Goal: Task Accomplishment & Management: Use online tool/utility

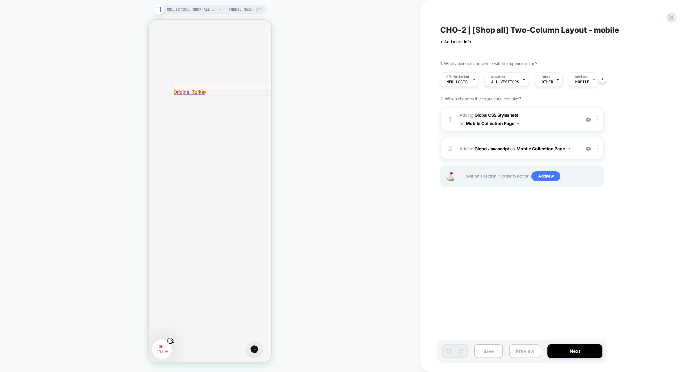
click at [524, 357] on button "Preview" at bounding box center [525, 351] width 32 height 14
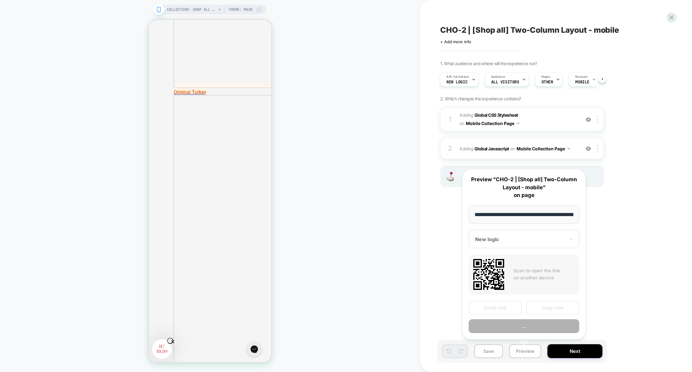
scroll to position [0, 36]
click at [525, 330] on button "Preview" at bounding box center [523, 326] width 111 height 14
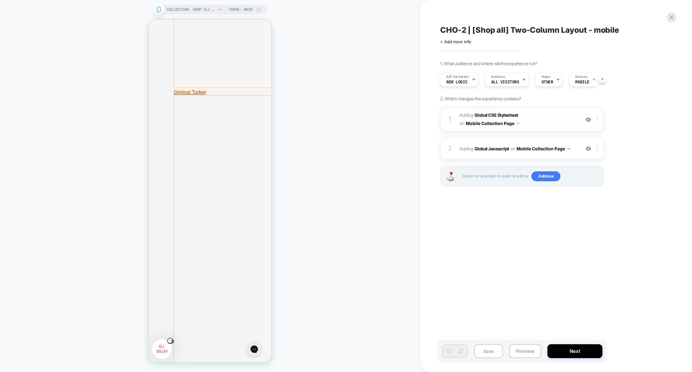
click at [548, 127] on span "Adding Global CSS Stylesheet on Mobile Collection Page" at bounding box center [518, 119] width 118 height 17
click at [554, 119] on span "Adding Global CSS Stylesheet on Mobile Collection Page" at bounding box center [518, 119] width 118 height 17
click at [548, 117] on span "Adding Global CSS Stylesheet on Mobile Collection Page" at bounding box center [518, 119] width 118 height 17
click at [563, 115] on span "Adding Global CSS Stylesheet on Mobile Collection Page" at bounding box center [518, 119] width 118 height 17
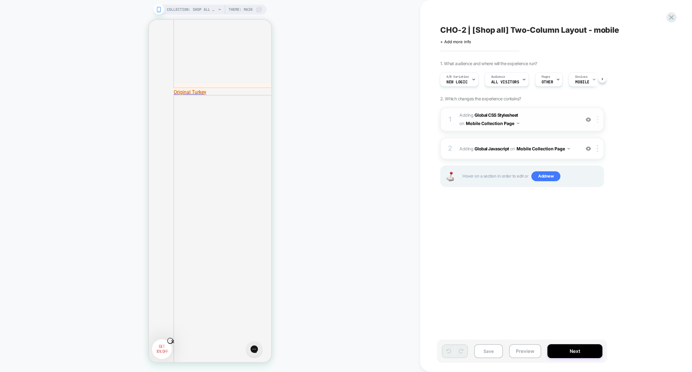
click at [599, 119] on div at bounding box center [598, 119] width 10 height 7
click at [587, 150] on div "Target All Devices" at bounding box center [598, 151] width 55 height 17
click at [599, 151] on div at bounding box center [598, 148] width 10 height 7
click at [592, 180] on div "Target All Devices" at bounding box center [598, 180] width 55 height 17
click at [553, 125] on span "Adding Global CSS Stylesheet on All Devices Collection Page" at bounding box center [518, 119] width 118 height 17
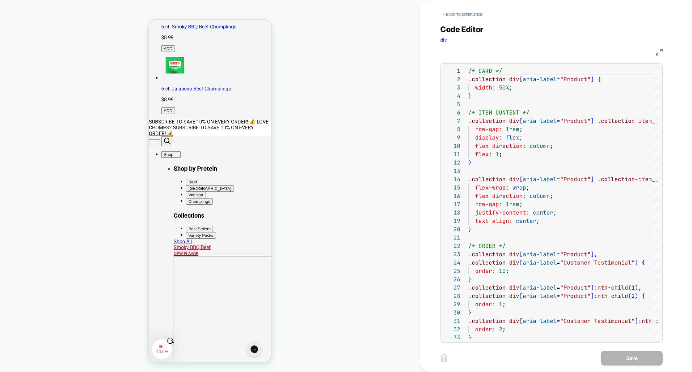
scroll to position [230, 0]
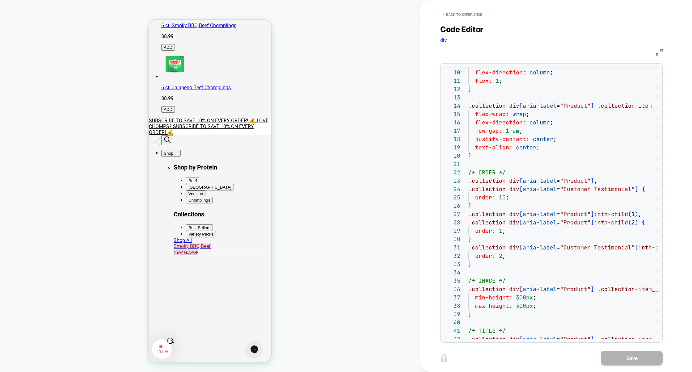
click at [660, 52] on img at bounding box center [659, 52] width 7 height 7
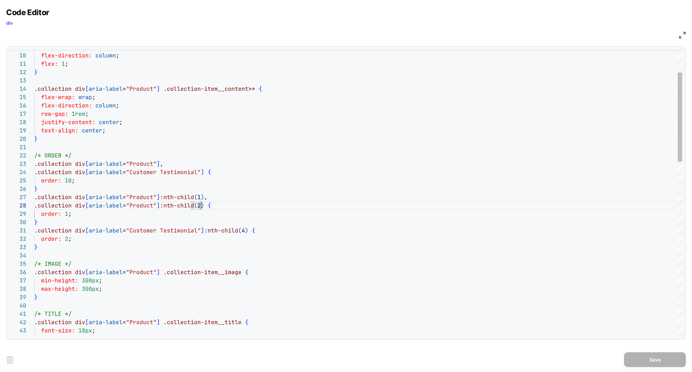
scroll to position [50, 0]
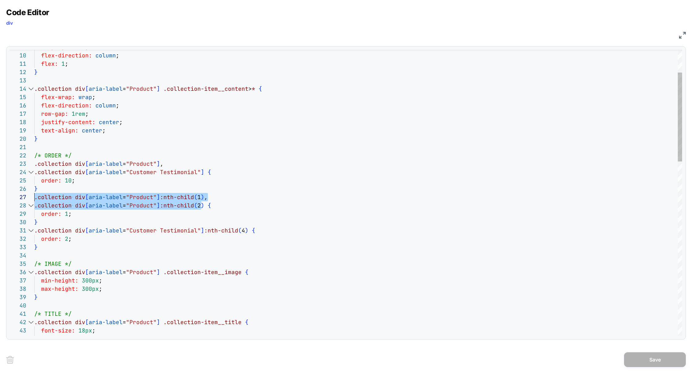
drag, startPoint x: 202, startPoint y: 207, endPoint x: 19, endPoint y: 199, distance: 183.3
click at [19, 199] on div "31 32 33 26 27 28 29 30 21 22 23 24 25 16 17 18 19 20 11 12 13 14 15 9 10 34 35…" at bounding box center [346, 193] width 672 height 286
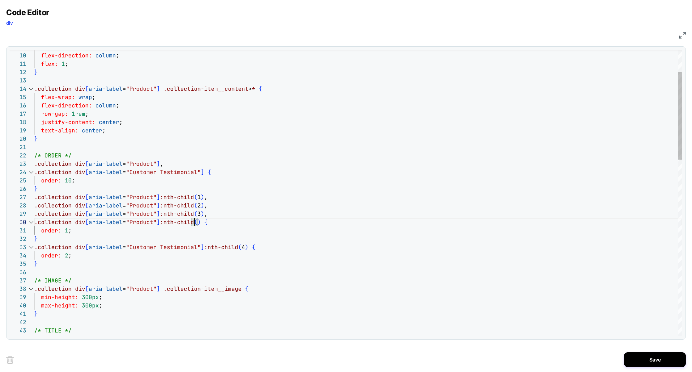
scroll to position [75, 163]
type textarea "**********"
click at [647, 358] on button "Save" at bounding box center [655, 359] width 62 height 15
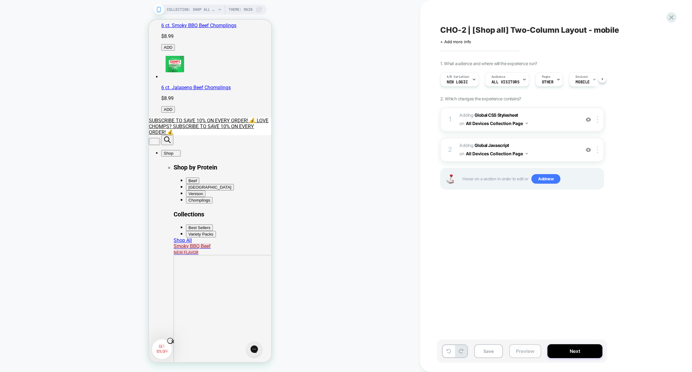
scroll to position [0, 0]
click at [530, 353] on button "Preview" at bounding box center [525, 351] width 32 height 14
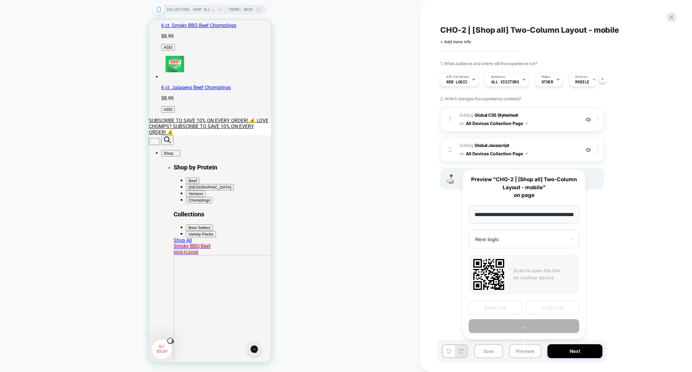
scroll to position [0, 36]
click at [527, 327] on button "Preview" at bounding box center [523, 326] width 111 height 14
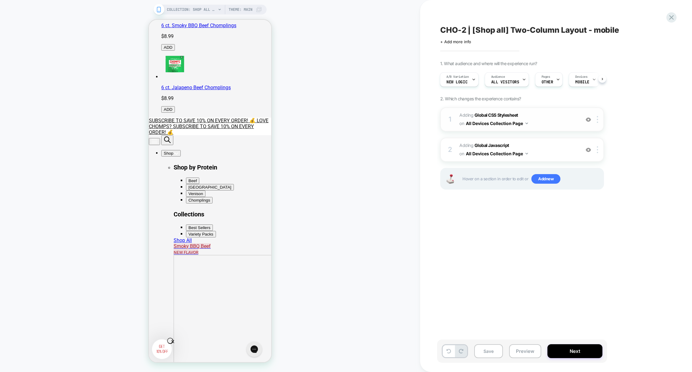
click at [545, 120] on span "Adding Global CSS Stylesheet on All Devices Collection Page" at bounding box center [518, 119] width 118 height 17
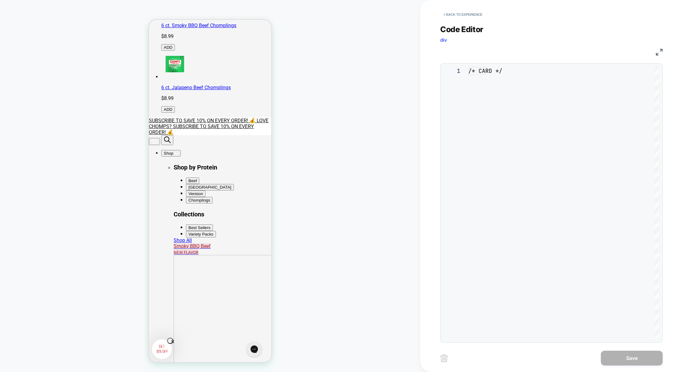
scroll to position [83, 0]
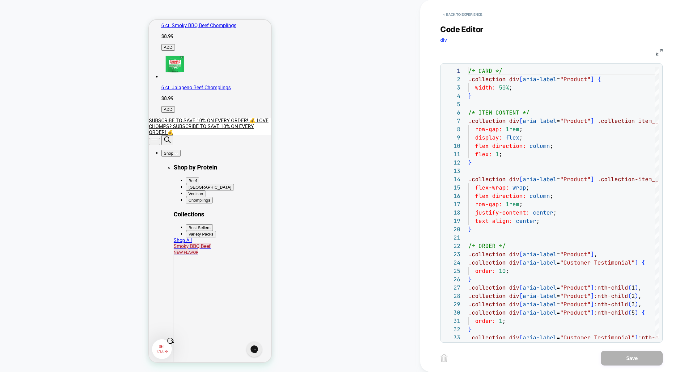
click at [662, 52] on img at bounding box center [659, 52] width 7 height 7
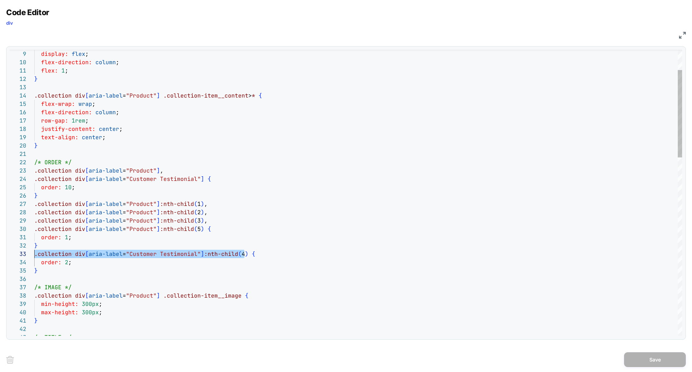
scroll to position [17, 0]
drag, startPoint x: 244, startPoint y: 254, endPoint x: 35, endPoint y: 255, distance: 209.4
drag, startPoint x: 51, startPoint y: 269, endPoint x: 22, endPoint y: 254, distance: 32.2
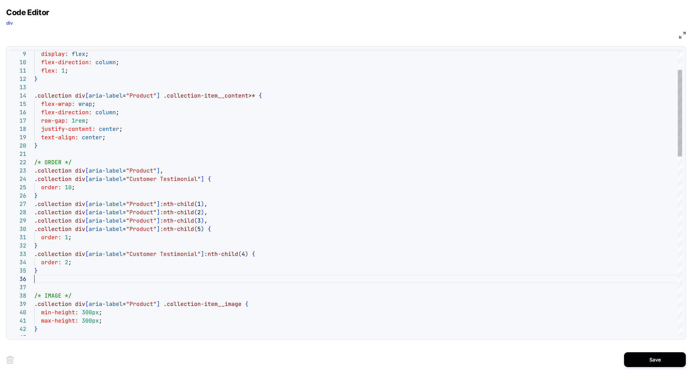
scroll to position [58, 3]
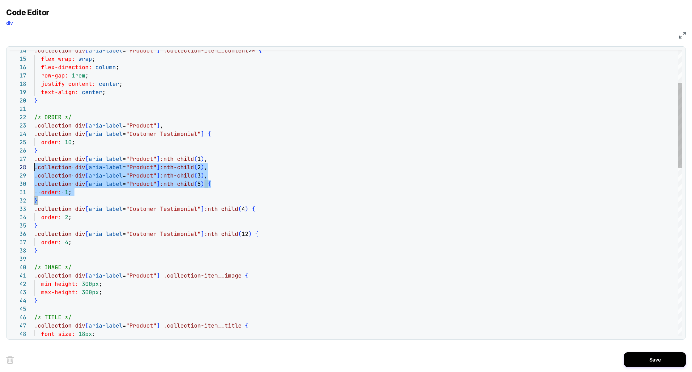
scroll to position [50, 0]
drag, startPoint x: 49, startPoint y: 200, endPoint x: 34, endPoint y: 160, distance: 43.3
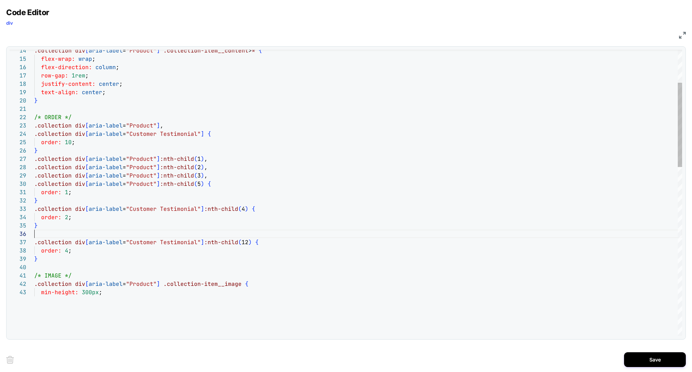
scroll to position [0, 3]
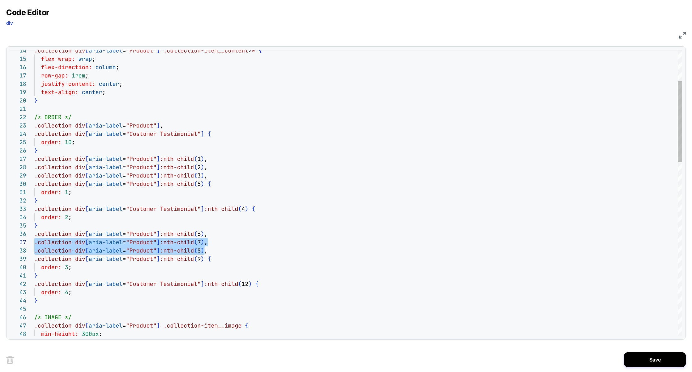
scroll to position [41, 0]
drag, startPoint x: 206, startPoint y: 251, endPoint x: 2, endPoint y: 237, distance: 204.6
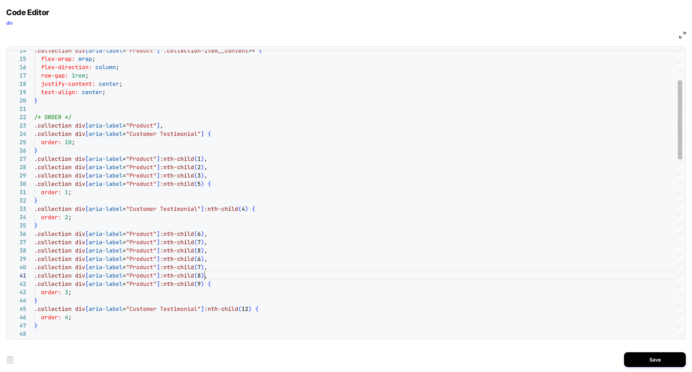
scroll to position [0, 170]
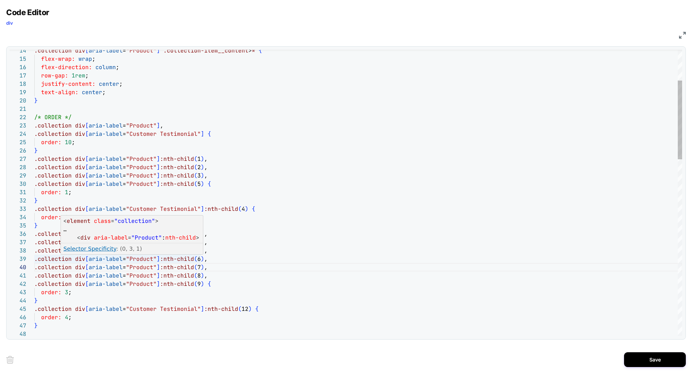
scroll to position [67, 163]
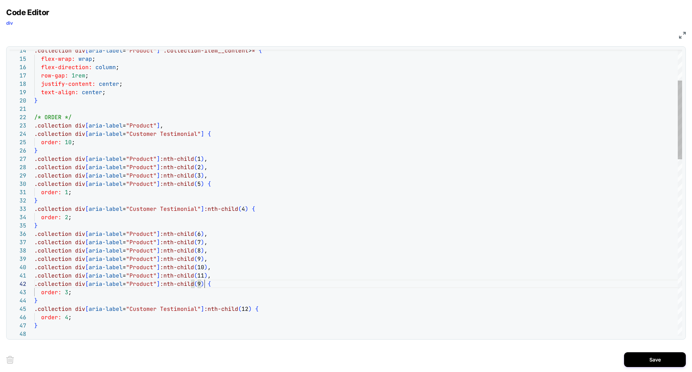
scroll to position [8, 0]
drag, startPoint x: 205, startPoint y: 283, endPoint x: 0, endPoint y: 288, distance: 204.8
click at [0, 288] on div "Code Editor div CSS 48 35 33 34 32 31 30 29 28 26 27 24 25 22 23 20 21 18 19 16…" at bounding box center [346, 186] width 692 height 372
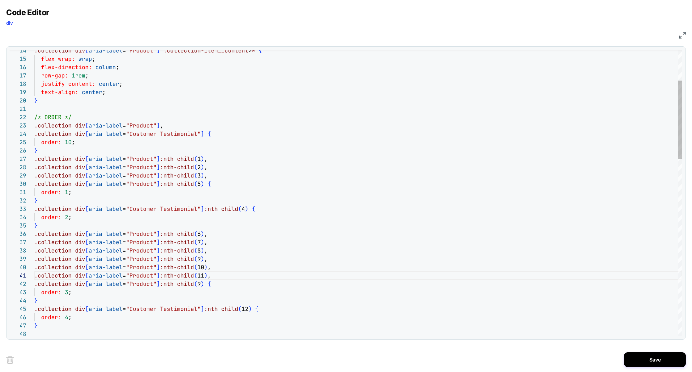
scroll to position [0, 0]
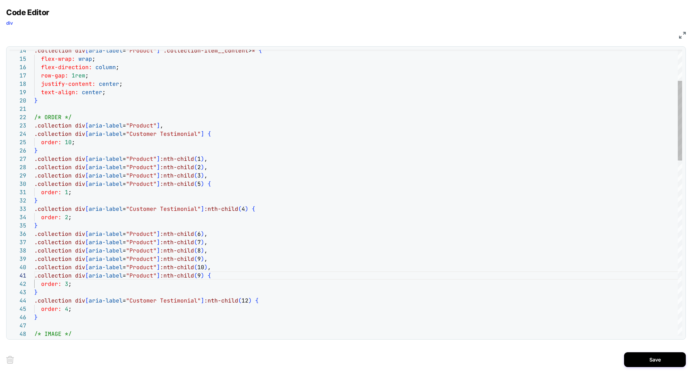
type textarea "**********"
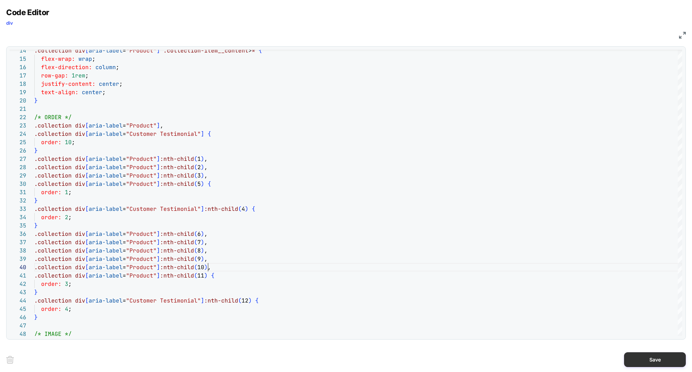
click at [644, 359] on button "Save" at bounding box center [655, 359] width 62 height 15
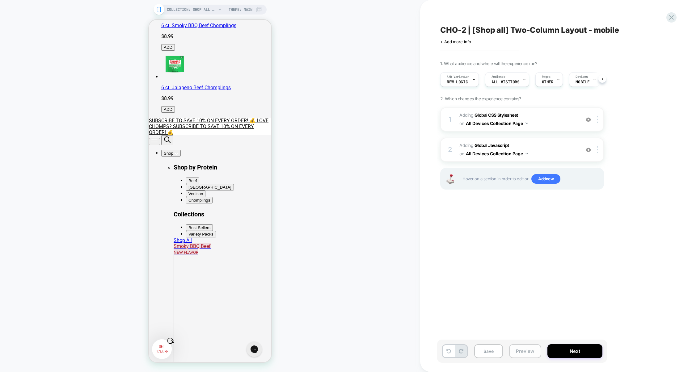
scroll to position [0, 0]
click at [521, 356] on button "Preview" at bounding box center [525, 351] width 32 height 14
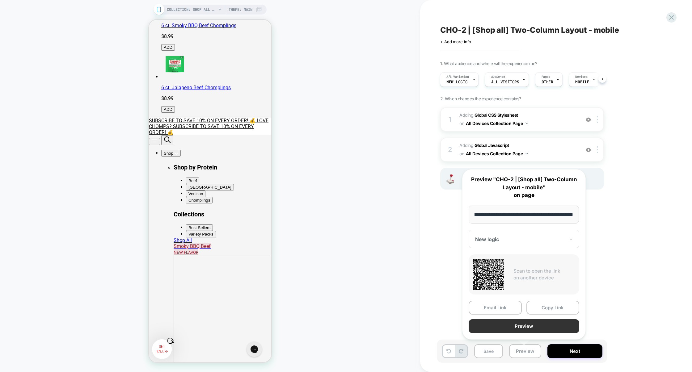
scroll to position [0, 0]
click at [524, 328] on button "Preview" at bounding box center [523, 326] width 111 height 14
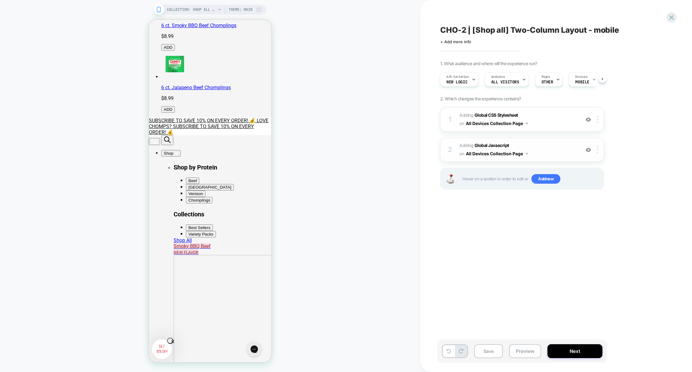
click at [552, 142] on span "Adding Global Javascript on All Devices Collection Page" at bounding box center [518, 149] width 118 height 17
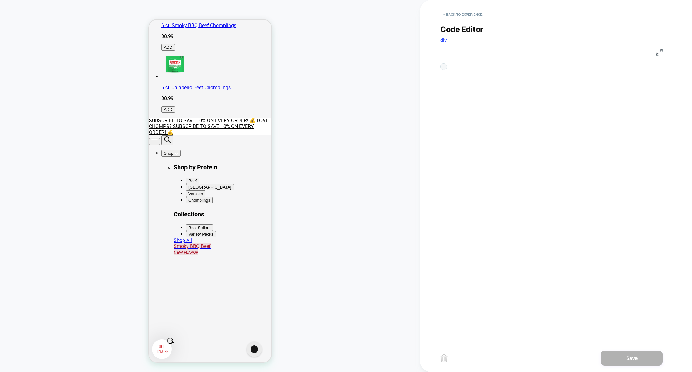
scroll to position [83, 0]
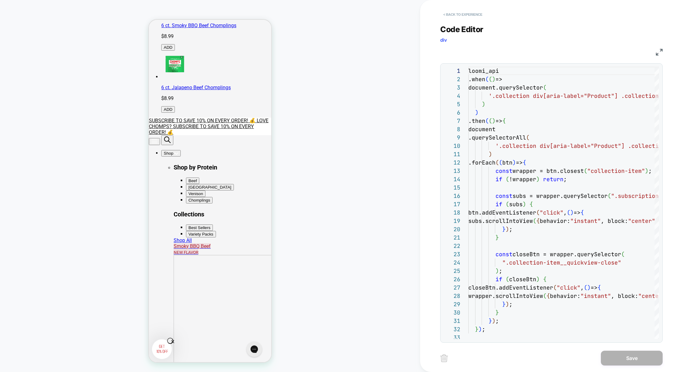
click at [479, 15] on button "< Back to experience" at bounding box center [462, 15] width 45 height 10
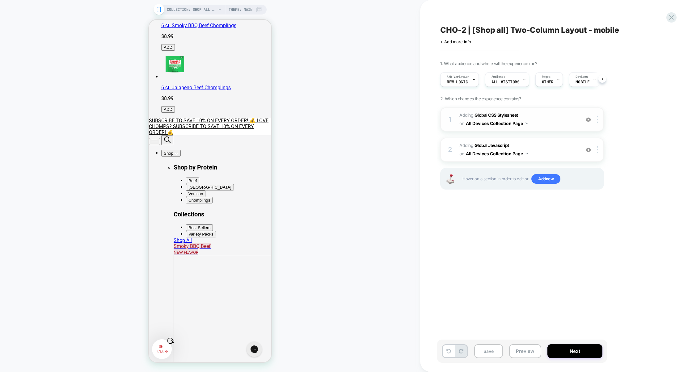
scroll to position [0, 0]
click at [549, 118] on span "Adding Global CSS Stylesheet on All Devices Collection Page" at bounding box center [518, 119] width 118 height 17
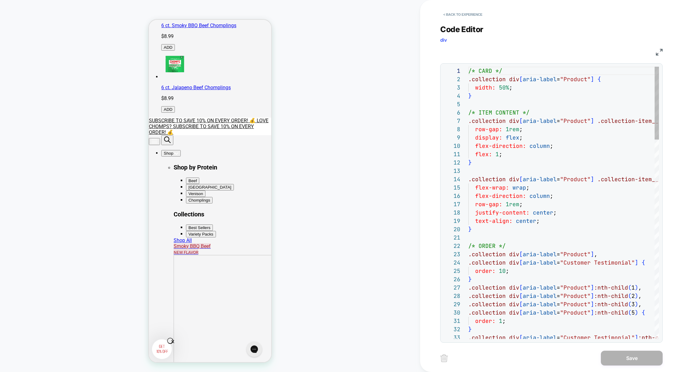
scroll to position [83, 0]
click at [657, 53] on img at bounding box center [659, 52] width 7 height 7
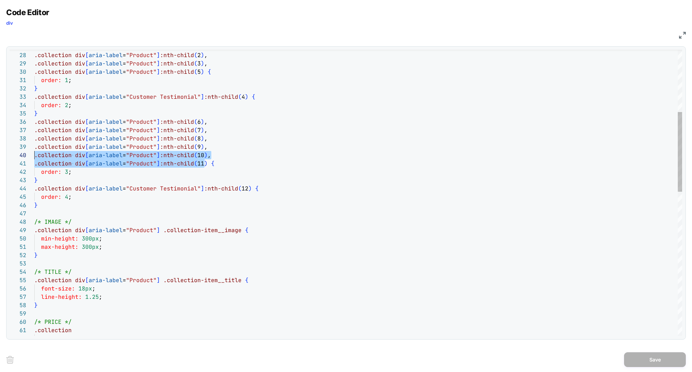
scroll to position [75, 0]
drag, startPoint x: 204, startPoint y: 165, endPoint x: 6, endPoint y: 156, distance: 199.1
click at [34, 156] on div ".collection div [ aria-label = "Customer Testimonial" ] :nth-child ( 4 ) { orde…" at bounding box center [358, 340] width 648 height 1028
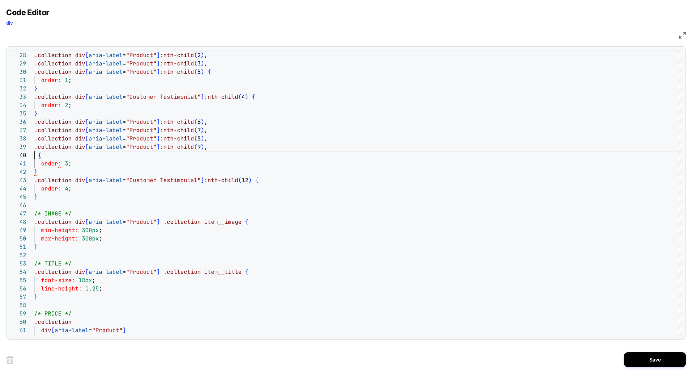
scroll to position [67, 170]
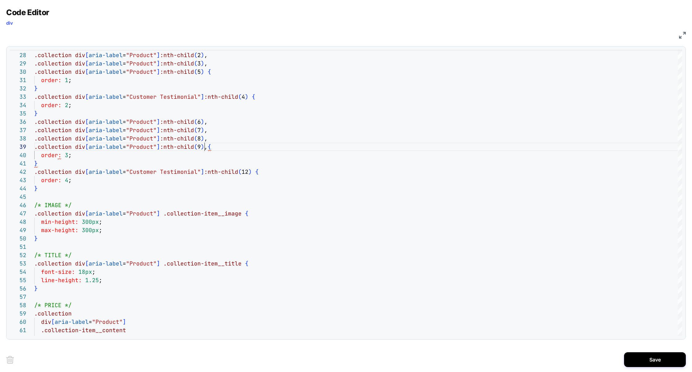
type textarea "**********"
click at [652, 358] on button "Save" at bounding box center [655, 359] width 62 height 15
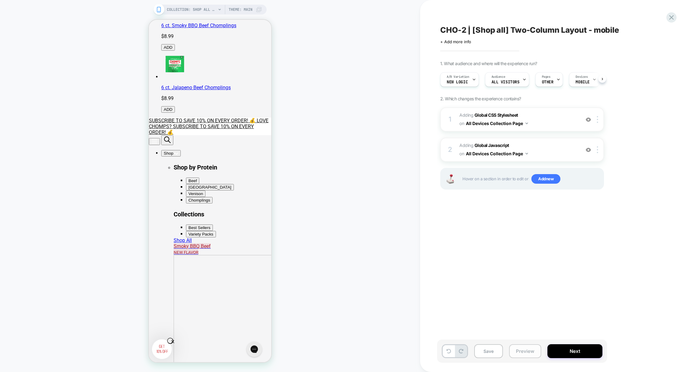
scroll to position [0, 0]
click at [524, 351] on button "Preview" at bounding box center [525, 351] width 32 height 14
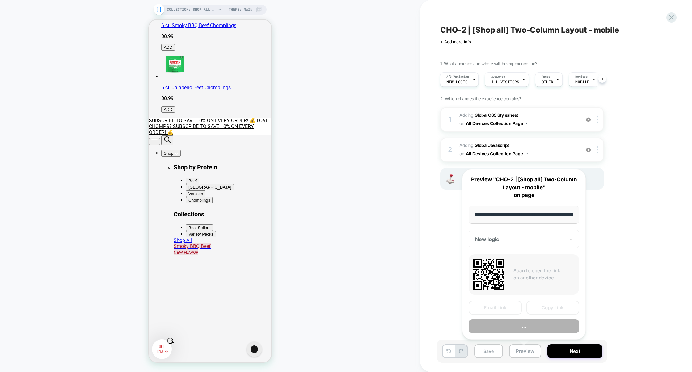
scroll to position [0, 36]
click at [528, 324] on button "Preview" at bounding box center [523, 326] width 111 height 14
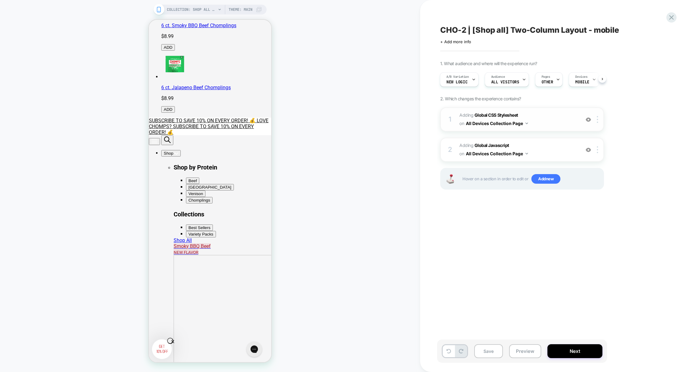
click at [553, 124] on span "Adding Global CSS Stylesheet on All Devices Collection Page" at bounding box center [518, 119] width 118 height 17
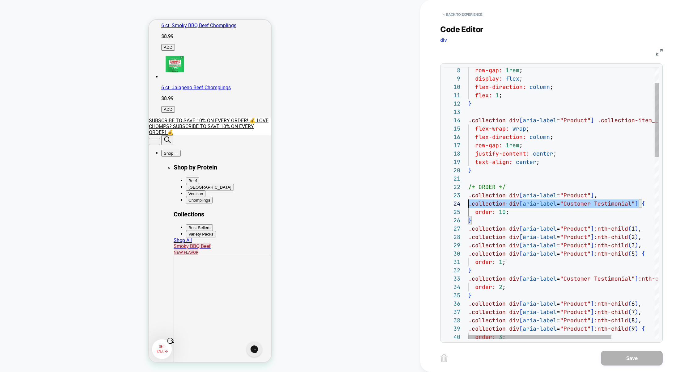
scroll to position [25, 0]
drag, startPoint x: 637, startPoint y: 204, endPoint x: 430, endPoint y: 203, distance: 206.9
click at [430, 203] on div "< Back to experience Code Editor div CSS 8 9 10 11 12 13 14 15 16 17 18 19 20 2…" at bounding box center [556, 186] width 272 height 372
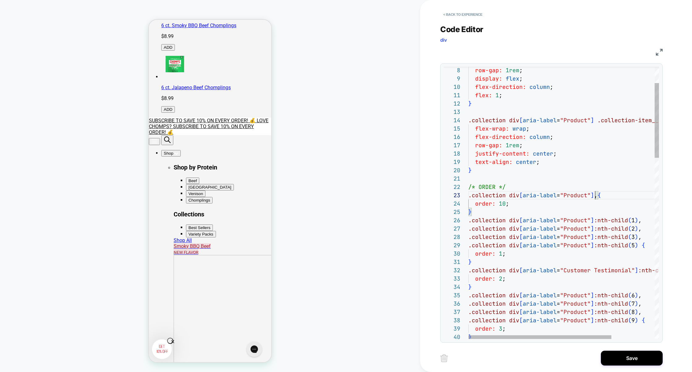
scroll to position [17, 124]
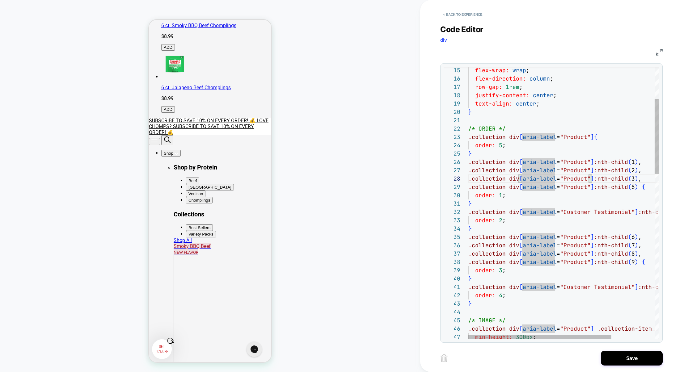
scroll to position [25, 3]
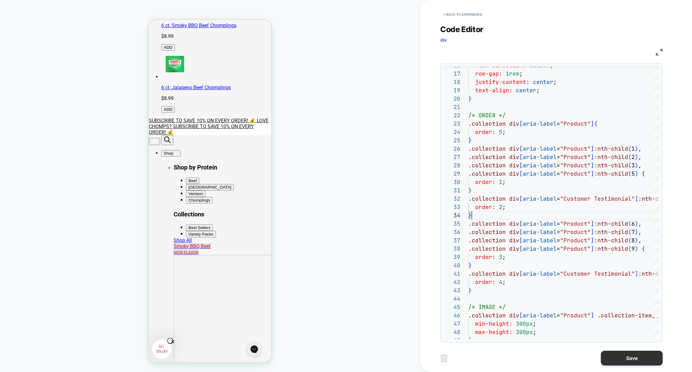
type textarea "**********"
click at [622, 363] on button "Save" at bounding box center [632, 358] width 62 height 15
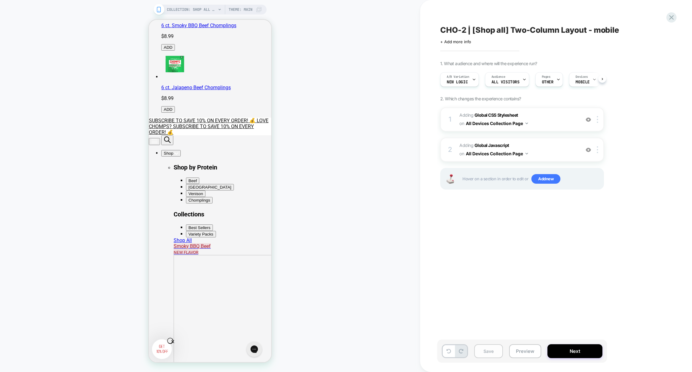
scroll to position [0, 0]
click at [486, 352] on button "Save" at bounding box center [488, 351] width 29 height 14
click at [527, 352] on button "Preview" at bounding box center [525, 351] width 32 height 14
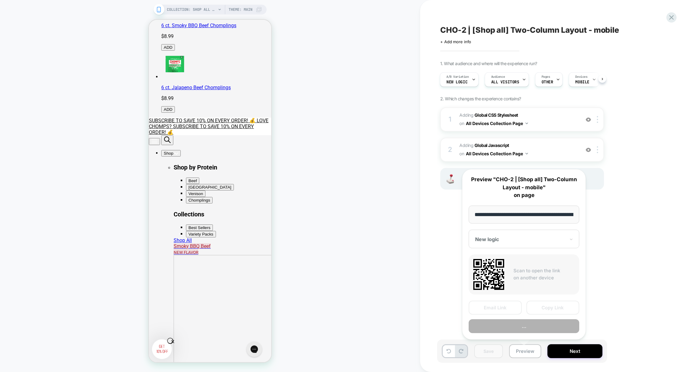
scroll to position [0, 36]
click at [545, 307] on button "Copy Link" at bounding box center [552, 308] width 53 height 14
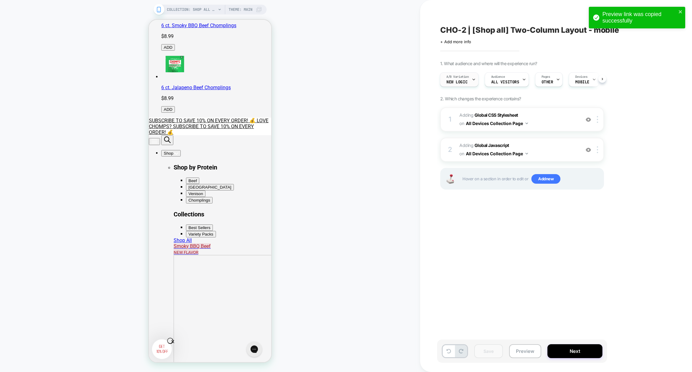
click at [460, 75] on span "A/B Variation" at bounding box center [457, 77] width 23 height 4
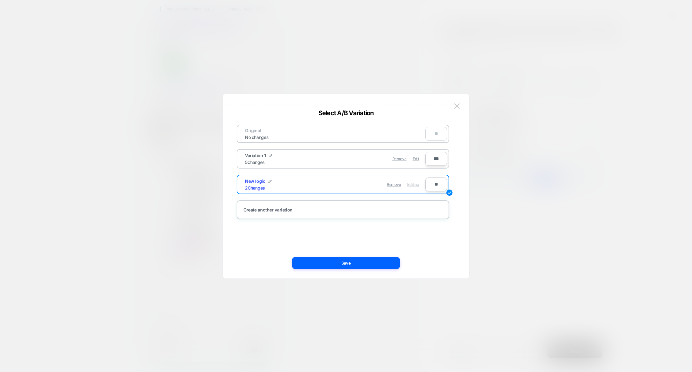
click at [439, 42] on div at bounding box center [346, 186] width 692 height 372
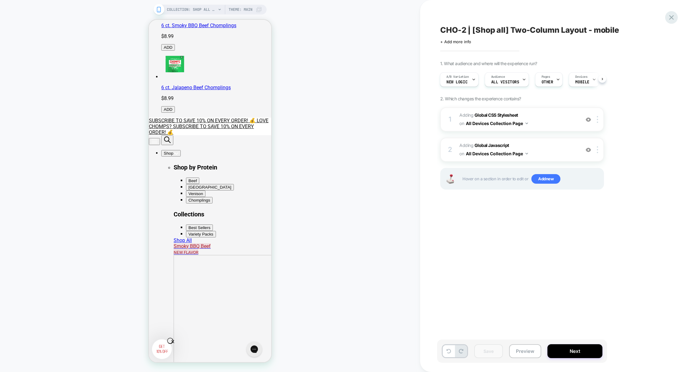
click at [670, 15] on icon at bounding box center [671, 17] width 8 height 8
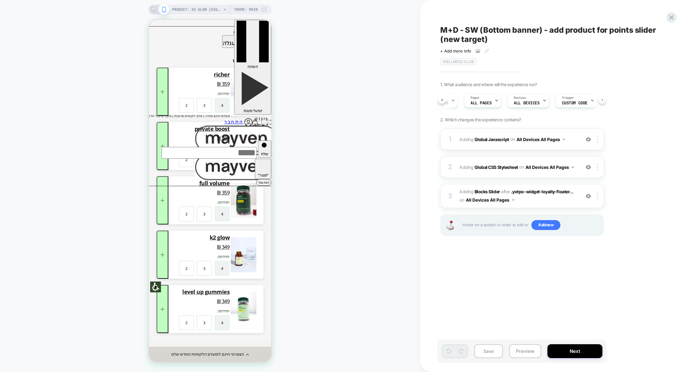
scroll to position [0, 40]
click at [558, 105] on span "Custom Code" at bounding box center [561, 103] width 26 height 4
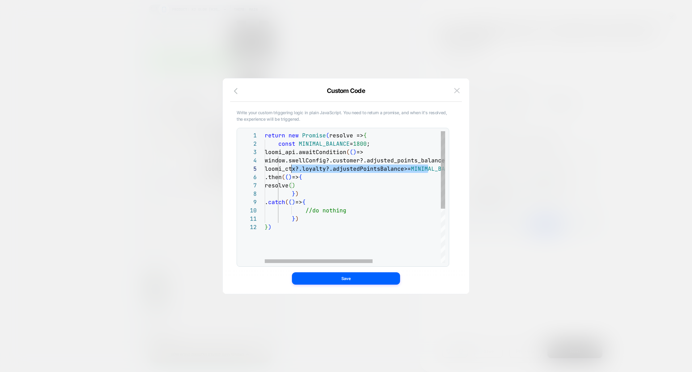
scroll to position [33, 27]
drag, startPoint x: 414, startPoint y: 170, endPoint x: 292, endPoint y: 171, distance: 121.7
click at [292, 171] on div "return new Promise ( resolve => { const MINIMAL_BALANCE = 1800 ; loomi_api.awai…" at bounding box center [412, 243] width 294 height 224
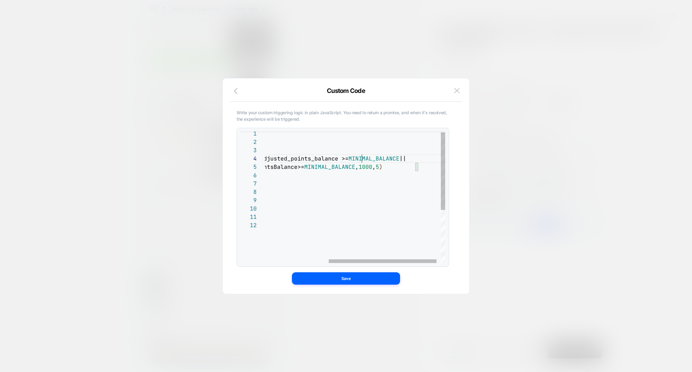
scroll to position [25, 146]
drag, startPoint x: 363, startPoint y: 160, endPoint x: 305, endPoint y: 161, distance: 57.8
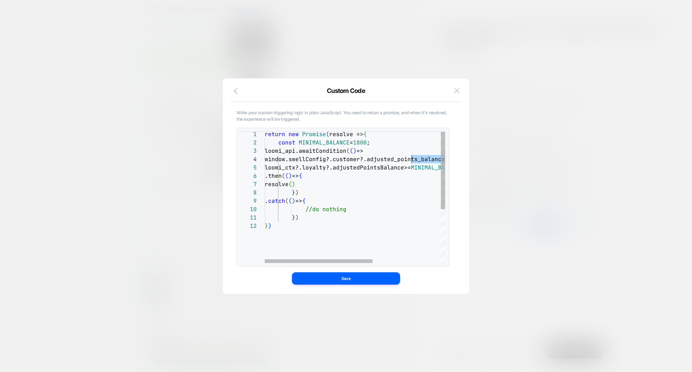
scroll to position [25, 27]
click at [291, 160] on div "return new Promise ( resolve => { const MINIMAL_BALANCE = 1800 ; loomi_api.awai…" at bounding box center [412, 242] width 294 height 224
click at [537, 141] on div at bounding box center [346, 186] width 692 height 372
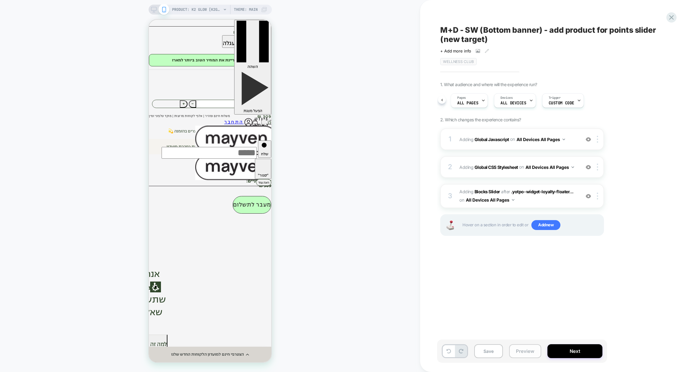
click at [526, 352] on button "Preview" at bounding box center [525, 351] width 32 height 14
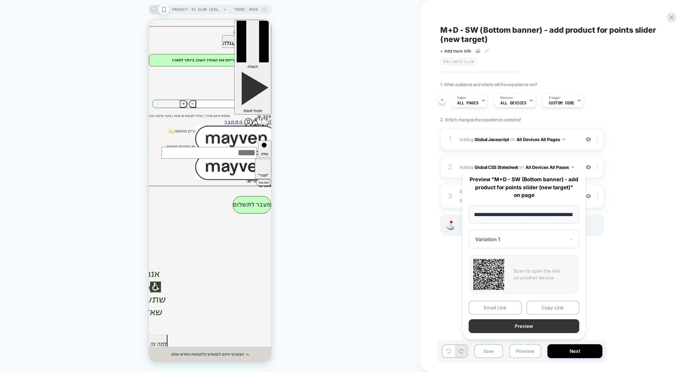
scroll to position [0, 0]
click at [531, 329] on button "Preview" at bounding box center [523, 326] width 111 height 14
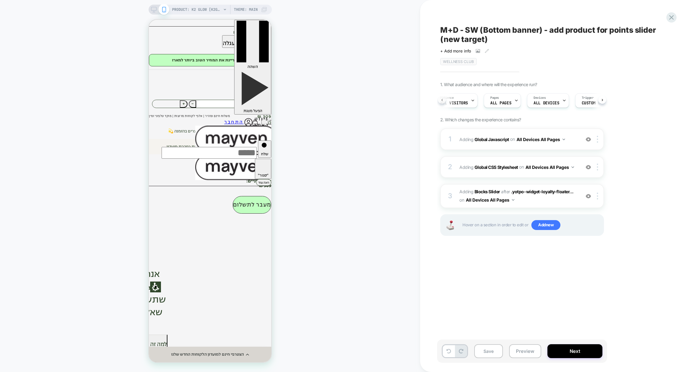
scroll to position [0, 1]
click at [524, 352] on button "Preview" at bounding box center [525, 351] width 32 height 14
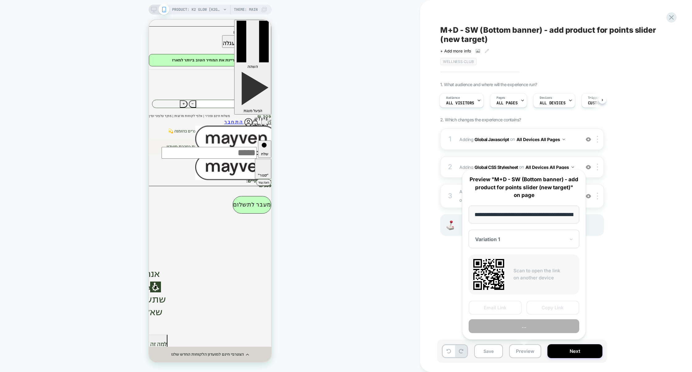
scroll to position [0, 56]
click at [552, 309] on button "Copy Link" at bounding box center [552, 308] width 53 height 14
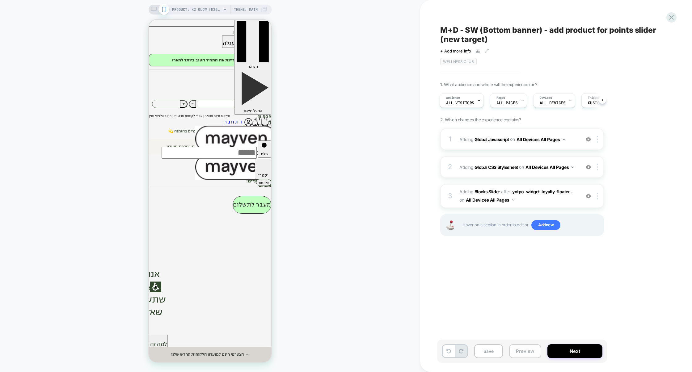
click at [524, 355] on button "Preview" at bounding box center [525, 351] width 32 height 14
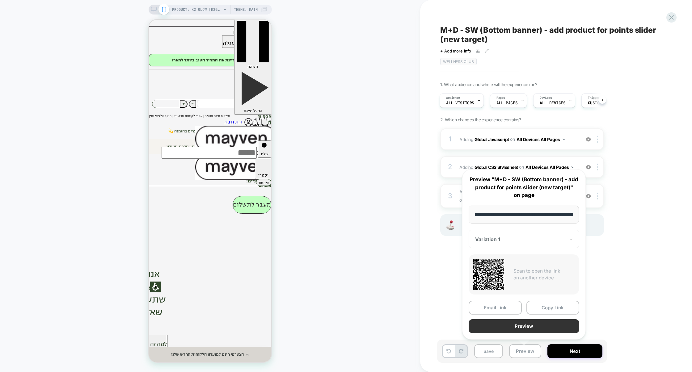
click at [526, 326] on button "Preview" at bounding box center [523, 326] width 111 height 14
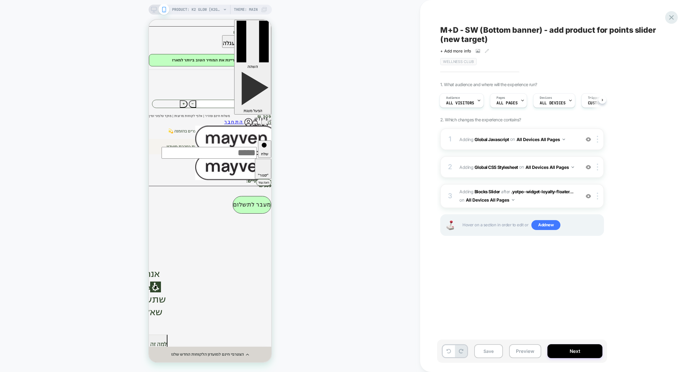
click at [672, 15] on icon at bounding box center [671, 17] width 8 height 8
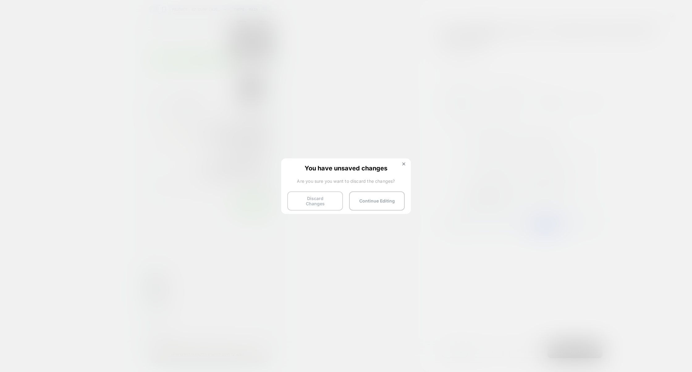
click at [324, 201] on button "Discard Changes" at bounding box center [315, 200] width 56 height 19
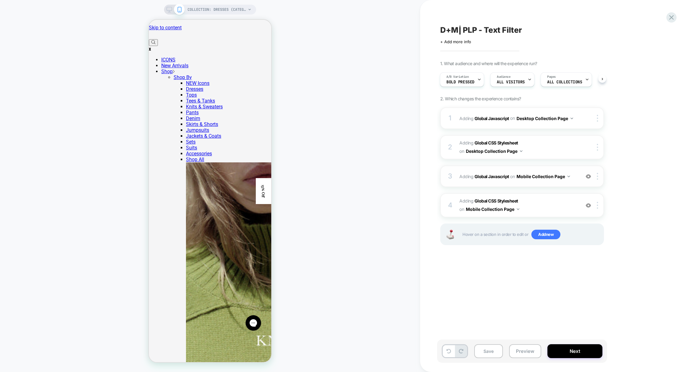
click at [515, 186] on div "3 Adding Global Javascript on Mobile Collection Page Add Before Add After Copy …" at bounding box center [522, 177] width 164 height 22
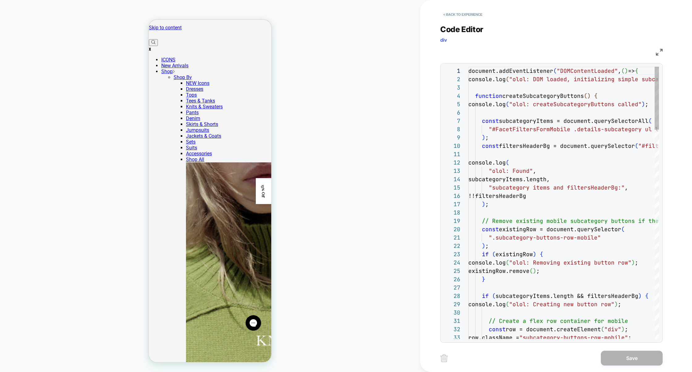
scroll to position [83, 0]
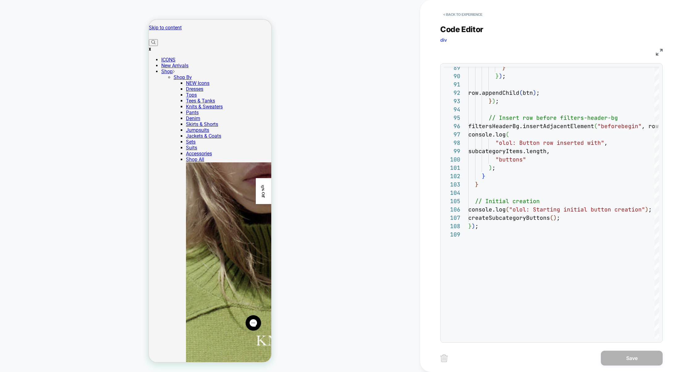
click at [660, 50] on img at bounding box center [659, 52] width 7 height 7
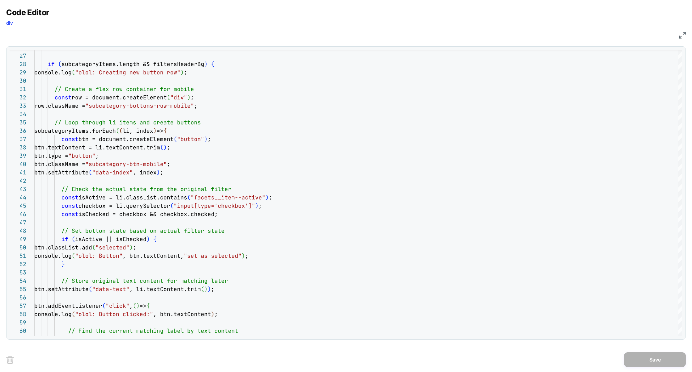
click at [683, 36] on img at bounding box center [682, 35] width 7 height 7
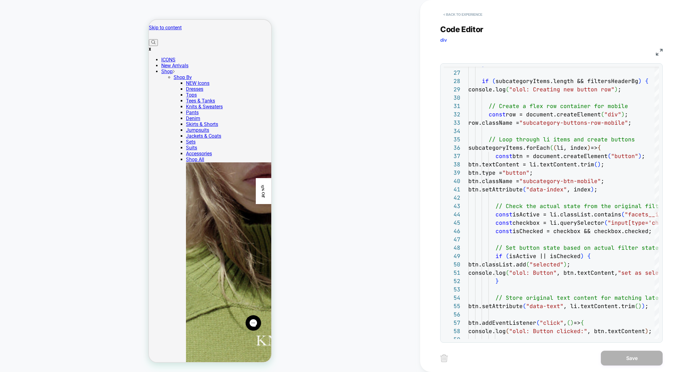
click at [459, 14] on button "< Back to experience" at bounding box center [462, 15] width 45 height 10
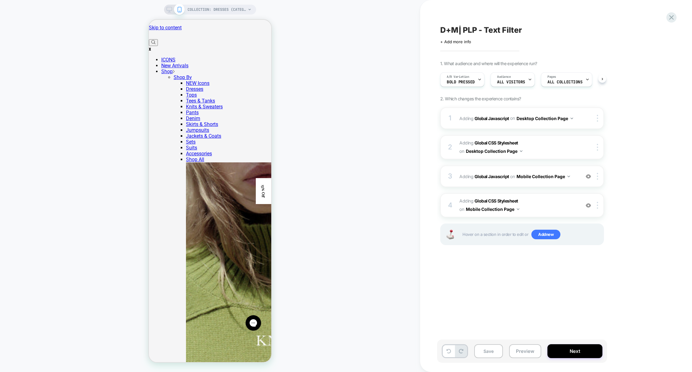
scroll to position [0, 0]
click at [464, 75] on span "A/B Variation" at bounding box center [457, 77] width 23 height 4
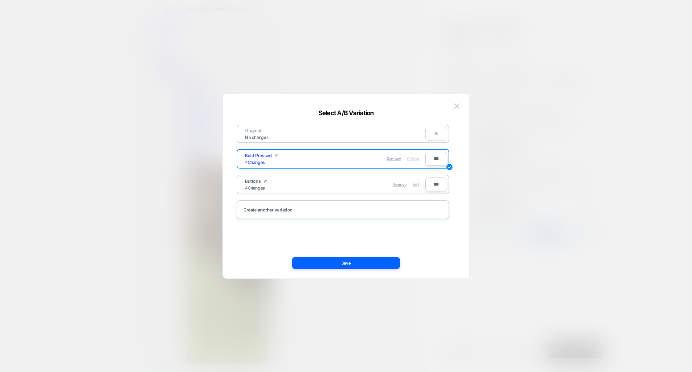
click at [413, 185] on span "Edit" at bounding box center [416, 184] width 6 height 5
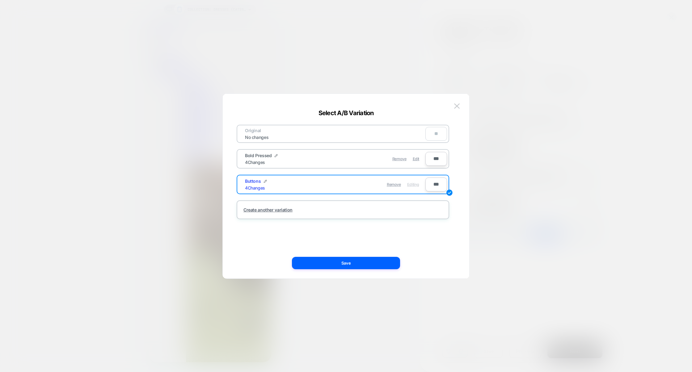
click at [515, 227] on div at bounding box center [346, 186] width 692 height 372
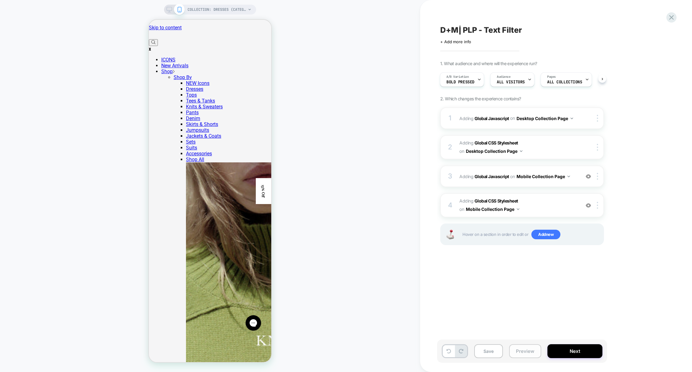
click at [528, 351] on button "Preview" at bounding box center [525, 351] width 32 height 14
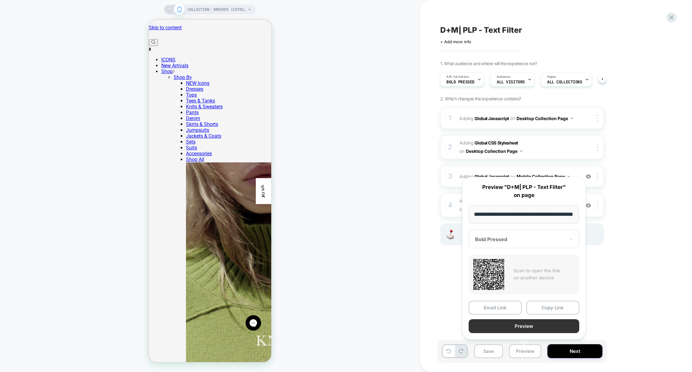
scroll to position [0, 0]
click at [529, 324] on button "Preview" at bounding box center [523, 326] width 111 height 14
